Goal: Transaction & Acquisition: Obtain resource

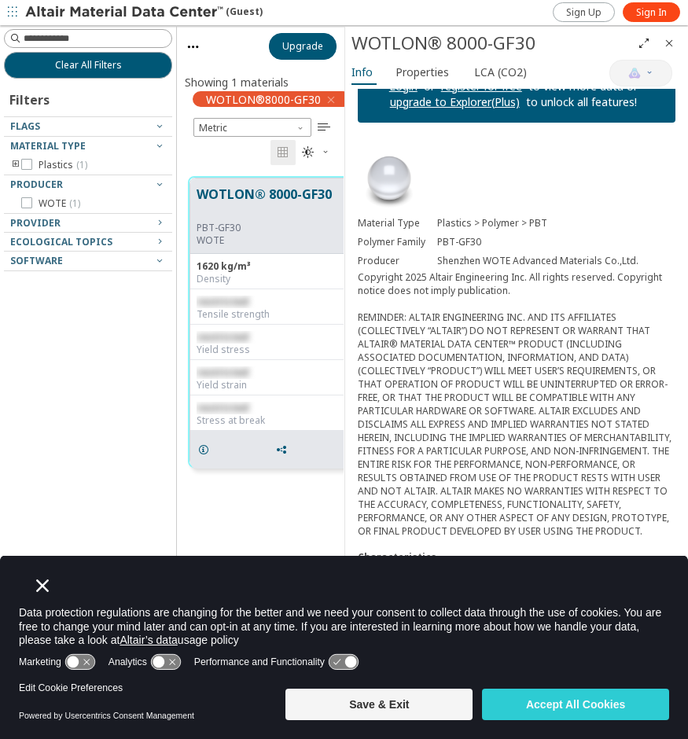
scroll to position [54, 0]
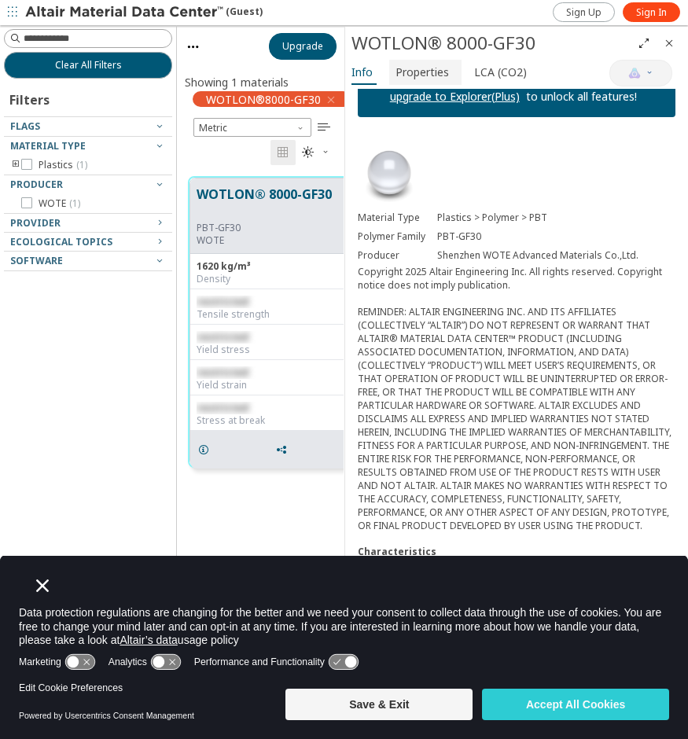
click at [422, 72] on span "Properties" at bounding box center [422, 72] width 53 height 25
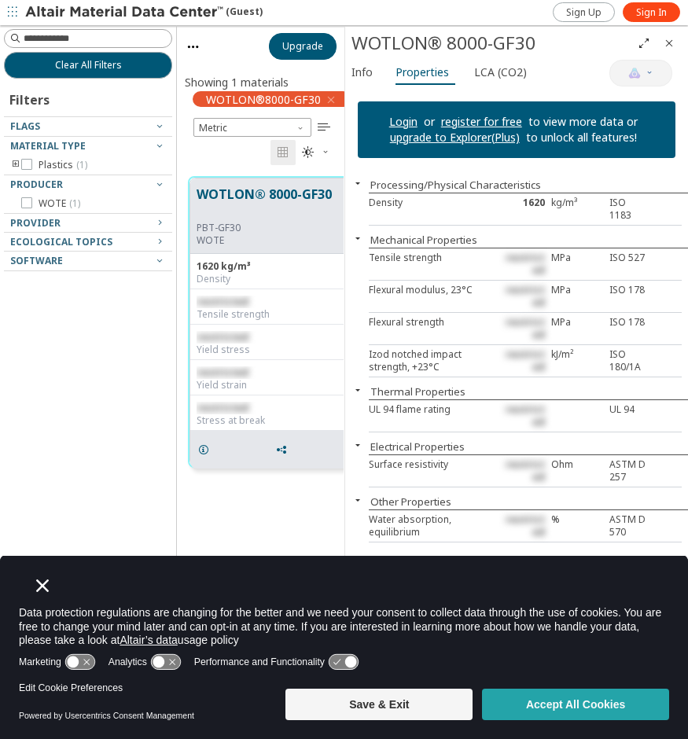
click at [574, 705] on button "Accept All Cookies" at bounding box center [575, 704] width 187 height 31
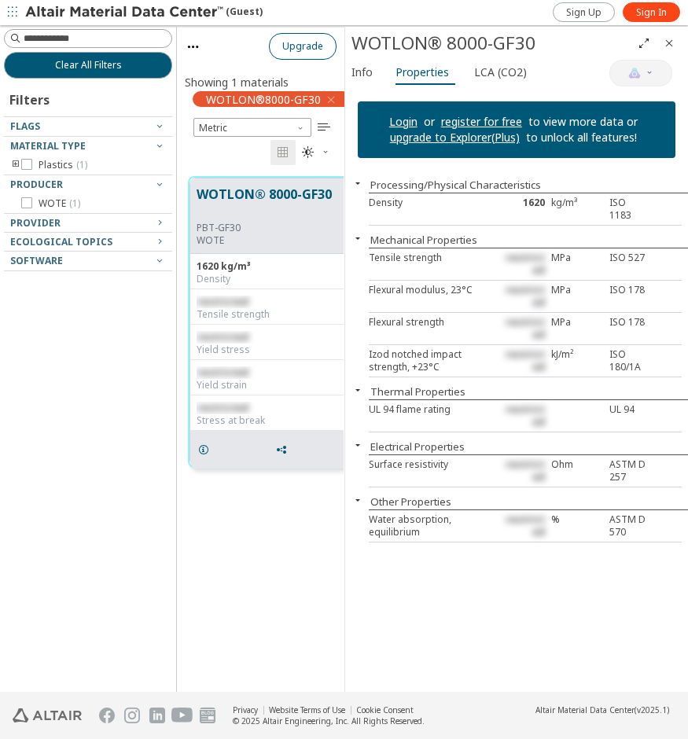
click at [308, 42] on span "Upgrade" at bounding box center [302, 46] width 41 height 13
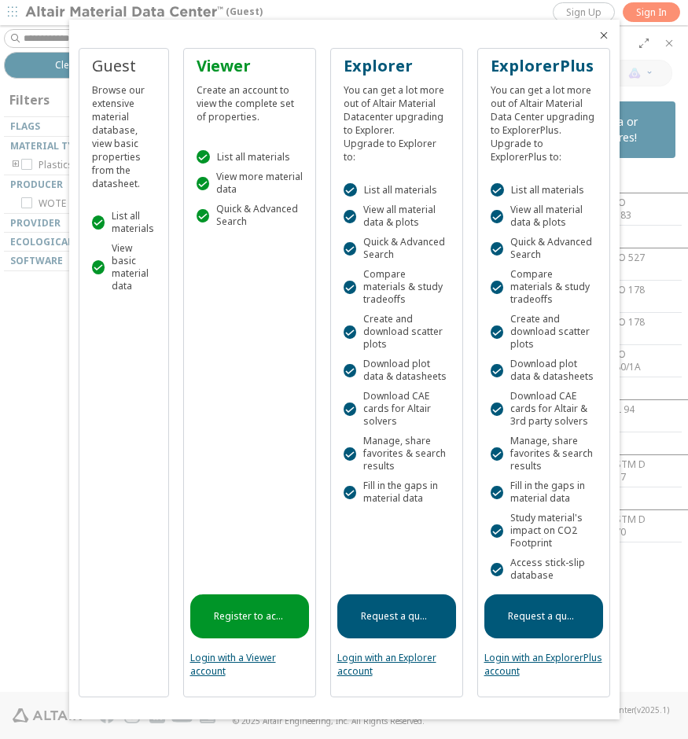
click at [603, 40] on icon "Close" at bounding box center [604, 35] width 13 height 13
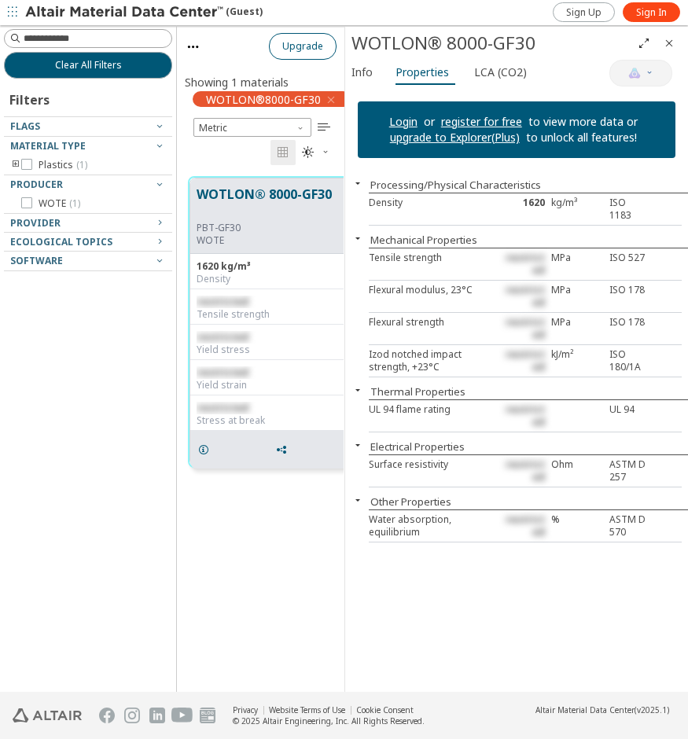
click at [320, 48] on span "Upgrade" at bounding box center [302, 46] width 41 height 13
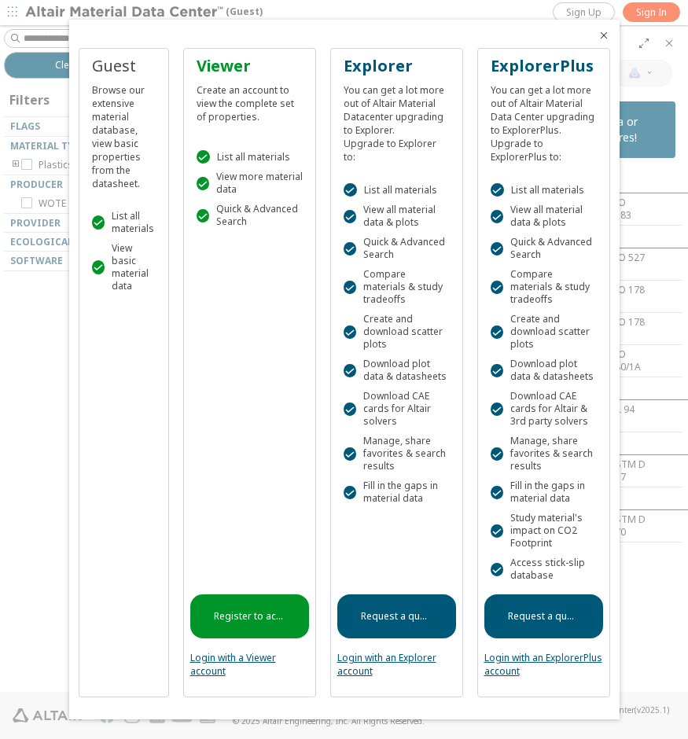
click at [394, 616] on link "Request a quote" at bounding box center [396, 617] width 119 height 44
click at [605, 40] on icon "Close" at bounding box center [604, 35] width 13 height 13
